Goal: Information Seeking & Learning: Learn about a topic

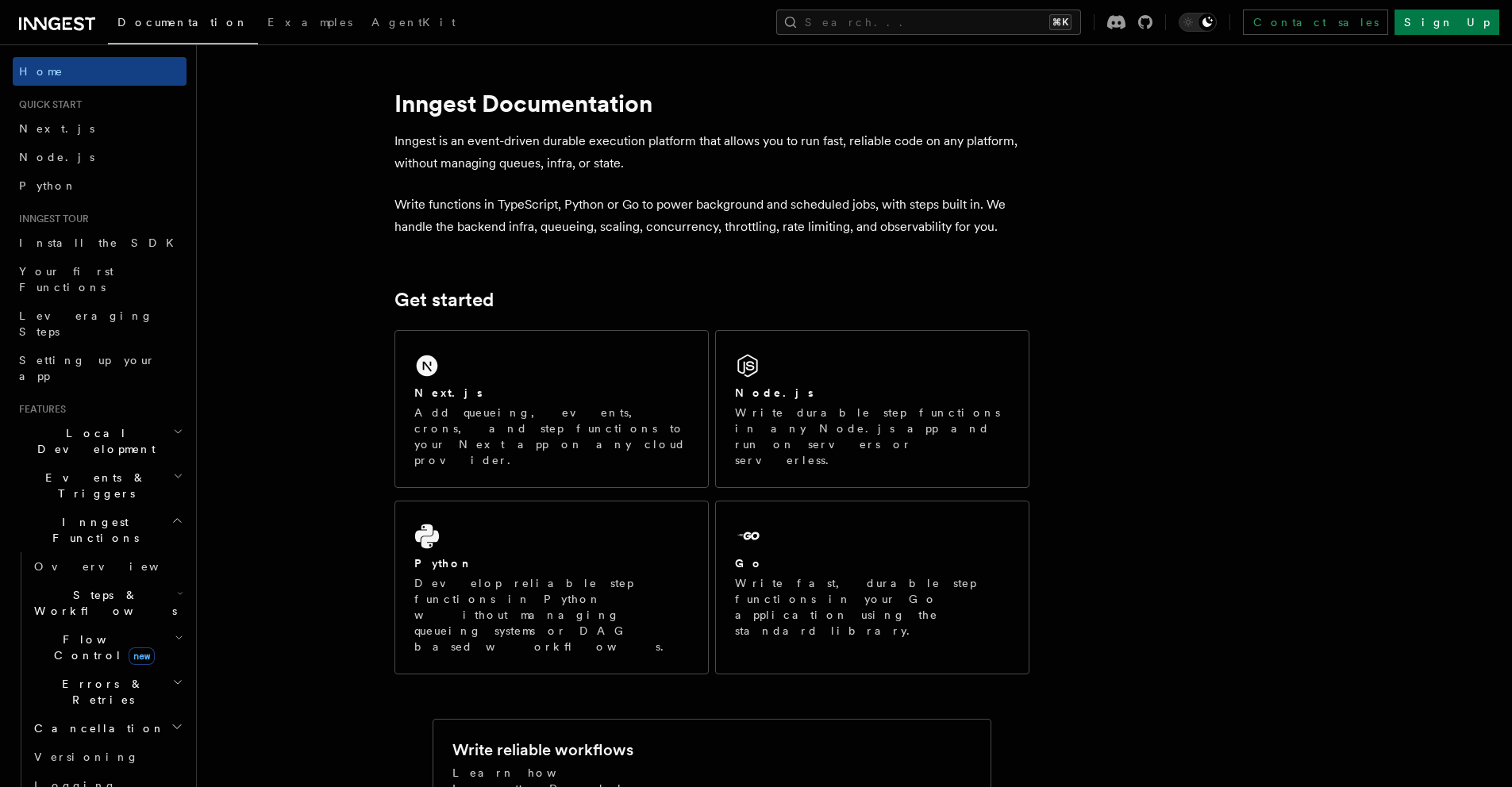
click at [177, 587] on icon "button" at bounding box center [181, 594] width 6 height 13
click at [102, 763] on span "AI Inference" at bounding box center [95, 777] width 92 height 28
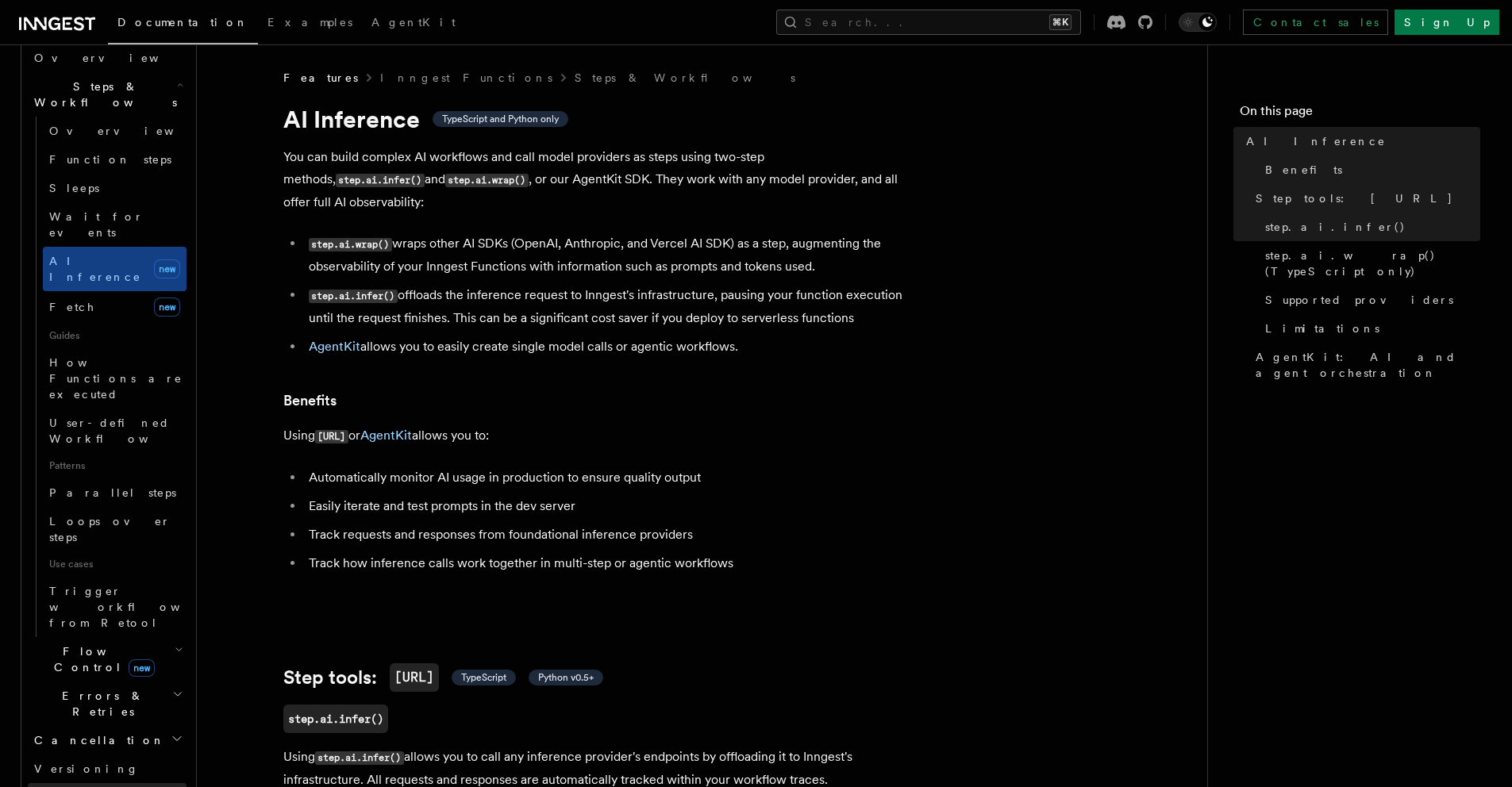
click at [73, 786] on span "Logging" at bounding box center [75, 797] width 82 height 16
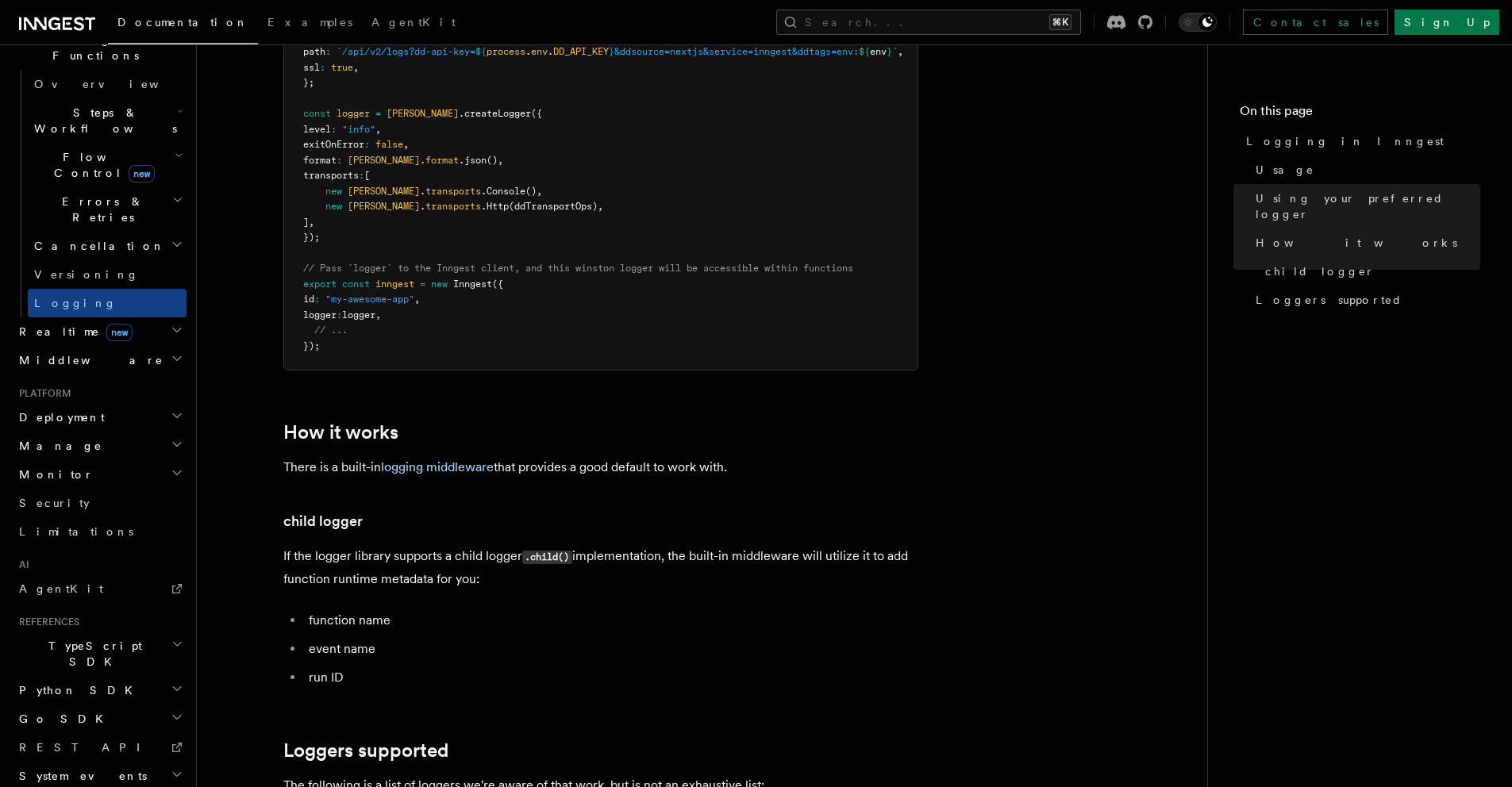
scroll to position [2040, 0]
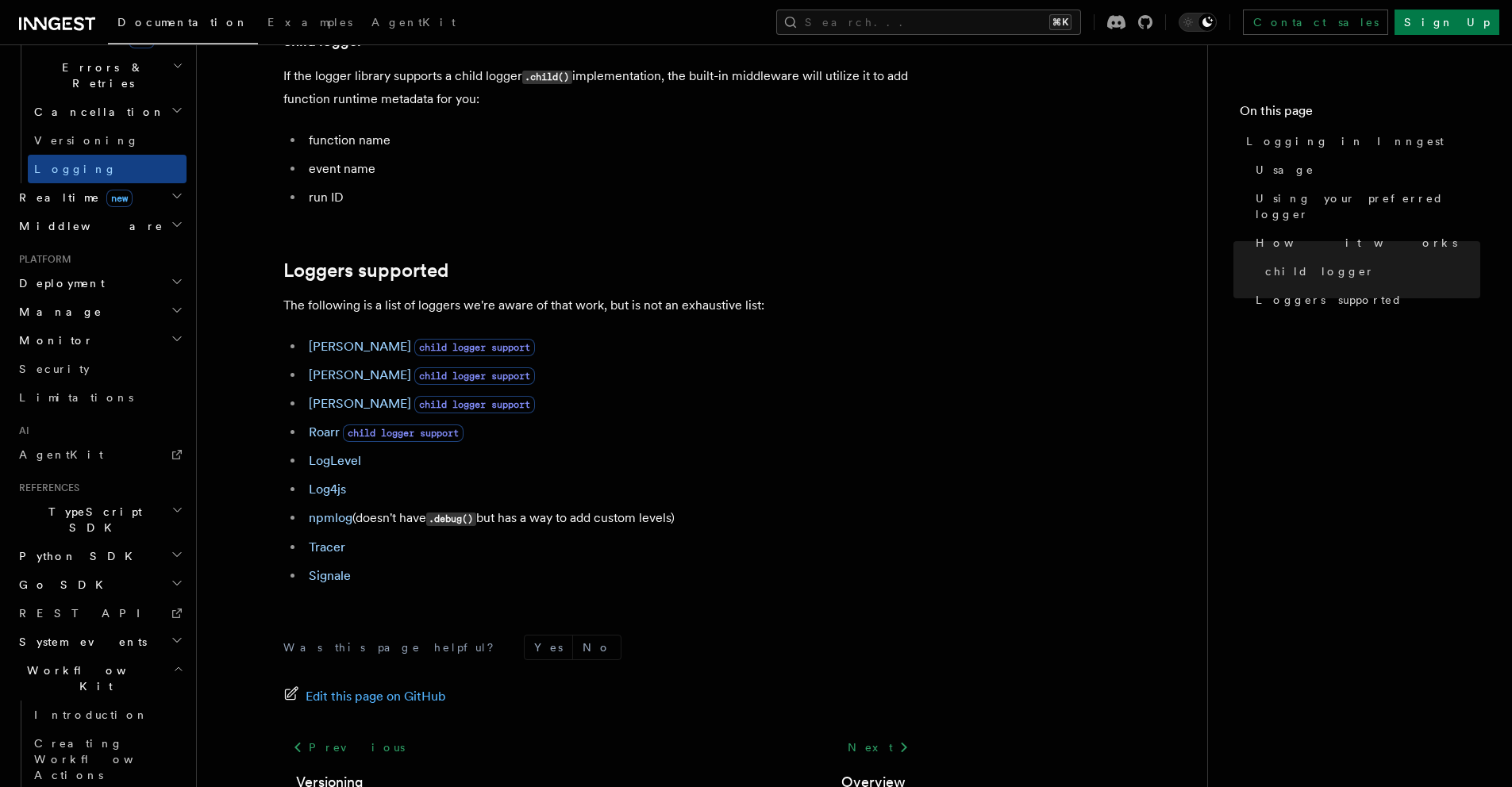
scroll to position [625, 0]
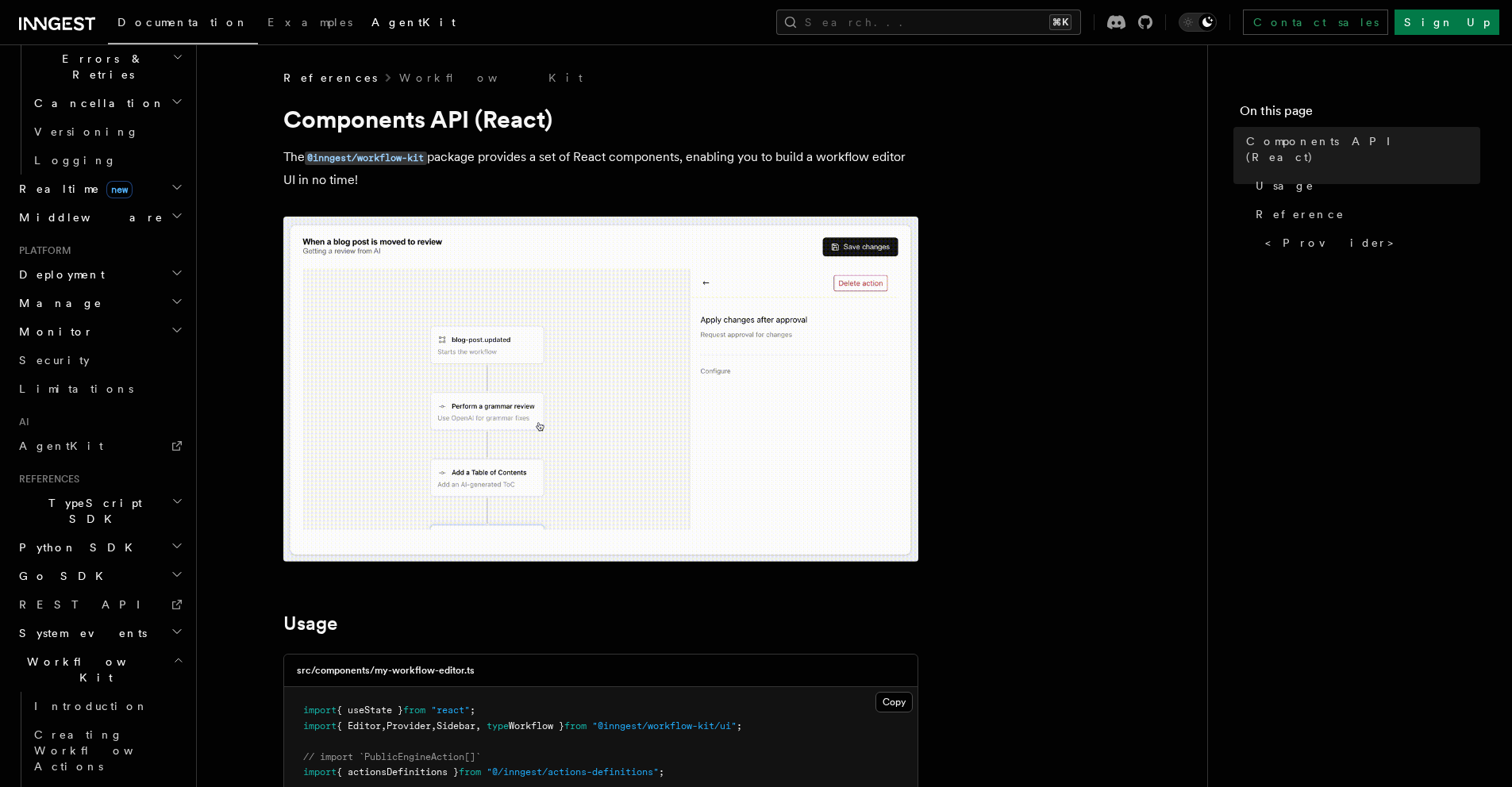
click at [372, 17] on span "AgentKit" at bounding box center [413, 23] width 84 height 13
